Goal: Task Accomplishment & Management: Use online tool/utility

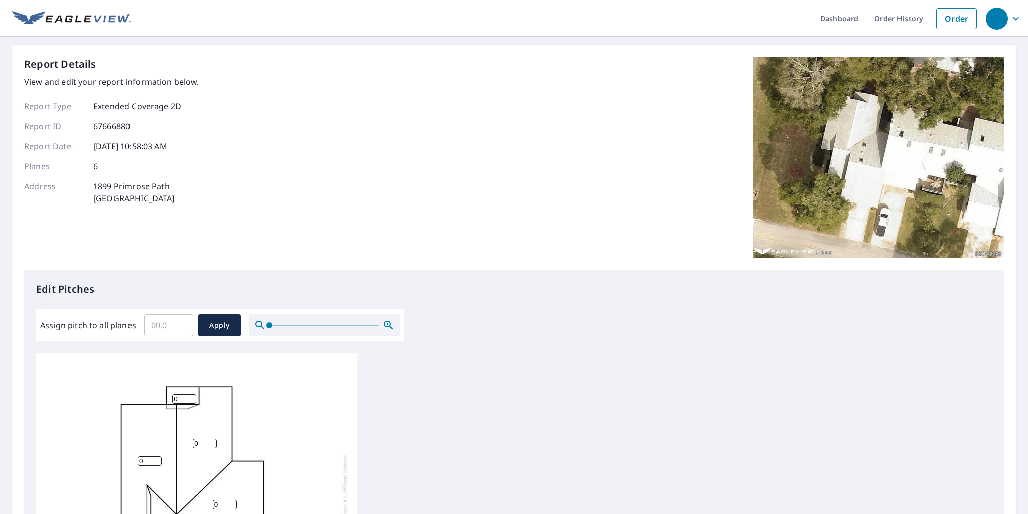
click at [155, 327] on input "Assign pitch to all planes" at bounding box center [168, 325] width 49 height 28
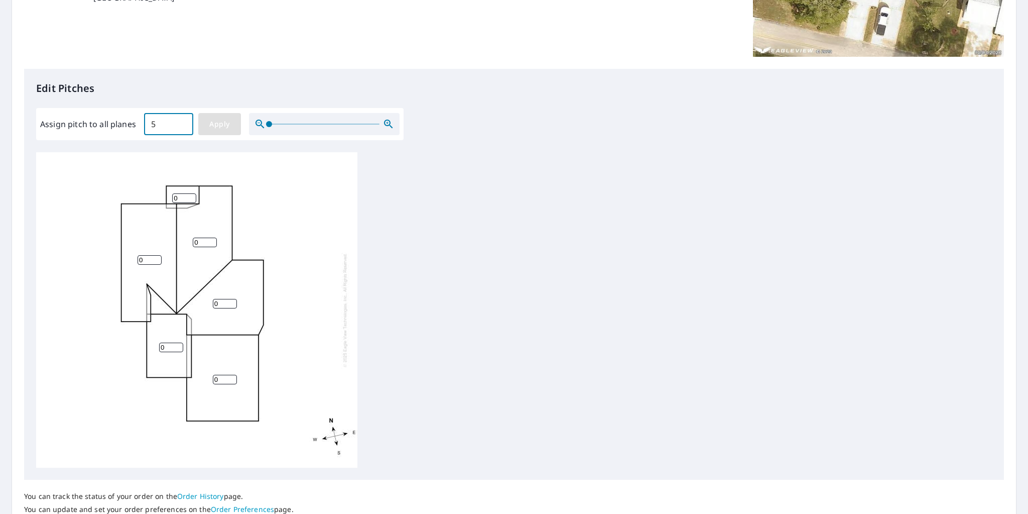
type input "5"
click at [222, 125] on span "Apply" at bounding box center [219, 124] width 27 height 13
type input "5"
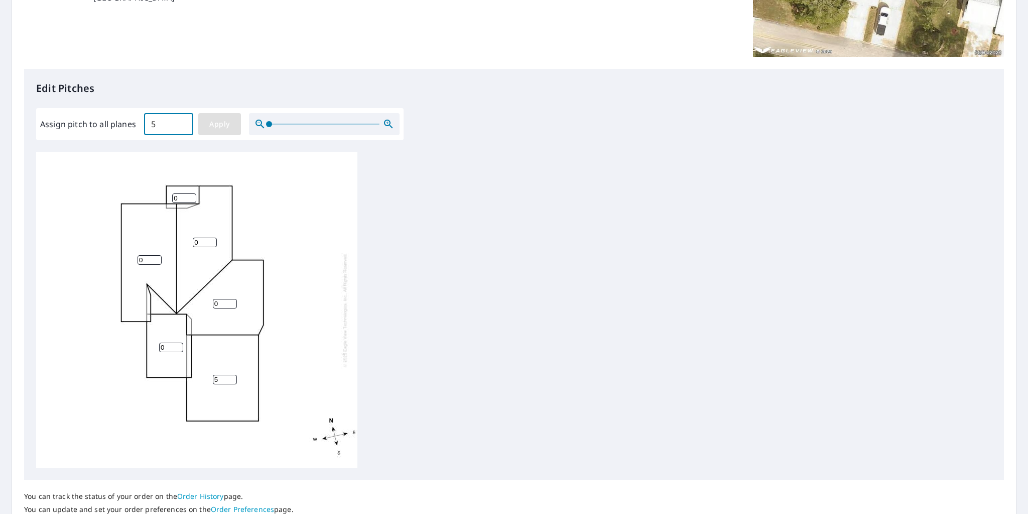
type input "5"
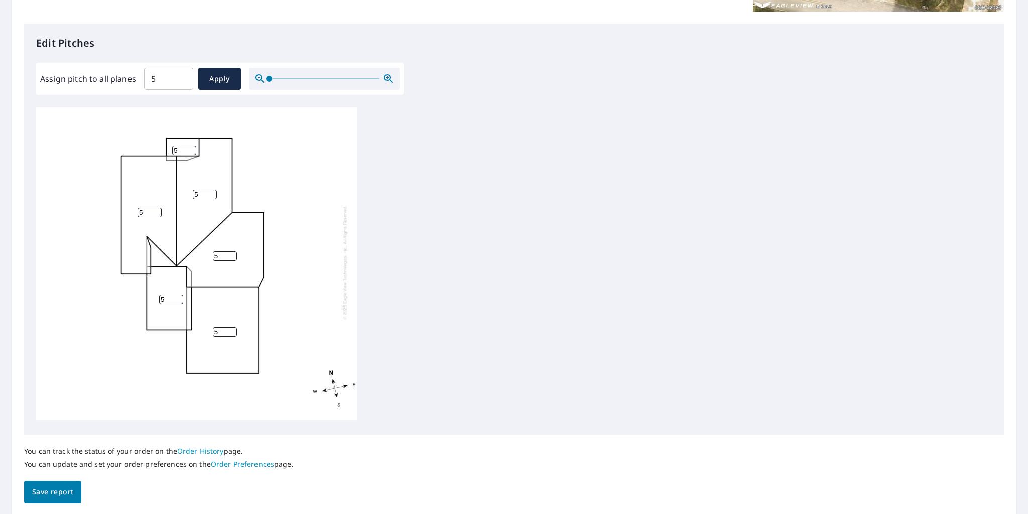
scroll to position [280, 0]
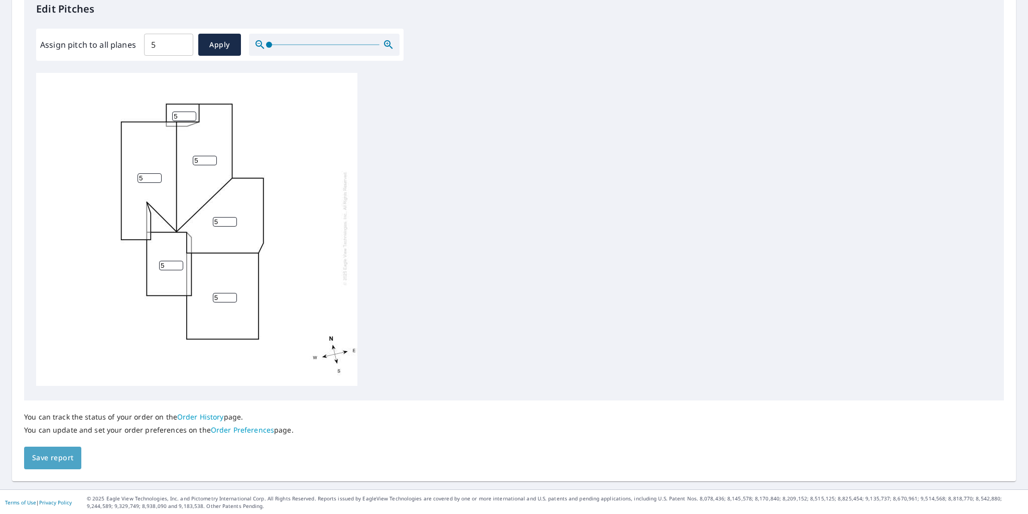
click at [72, 460] on span "Save report" at bounding box center [52, 457] width 41 height 13
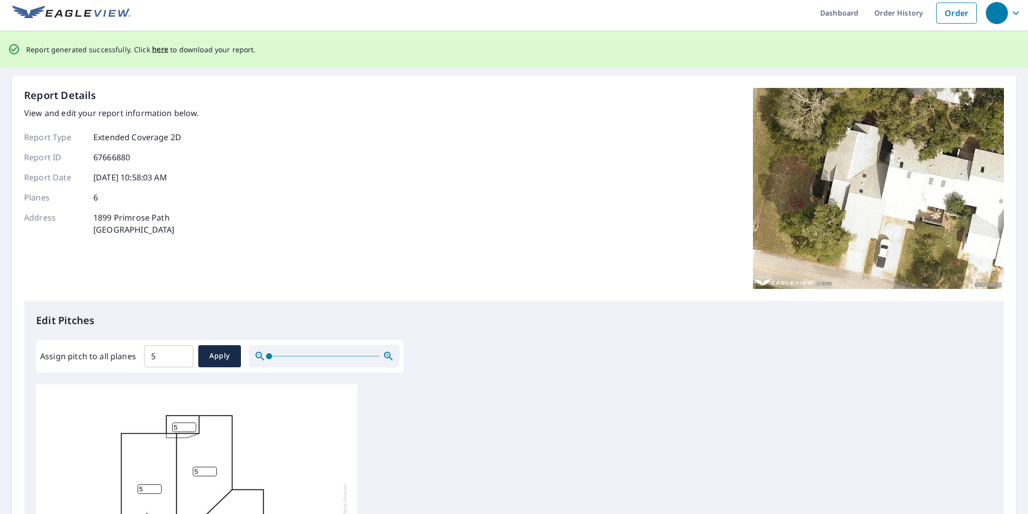
scroll to position [0, 0]
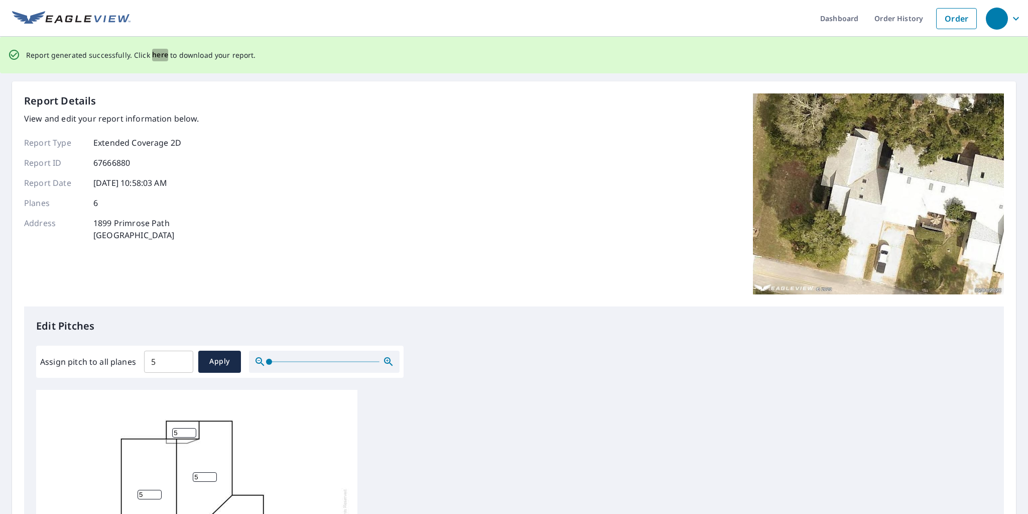
click at [158, 55] on span "here" at bounding box center [160, 55] width 17 height 13
